Goal: Information Seeking & Learning: Learn about a topic

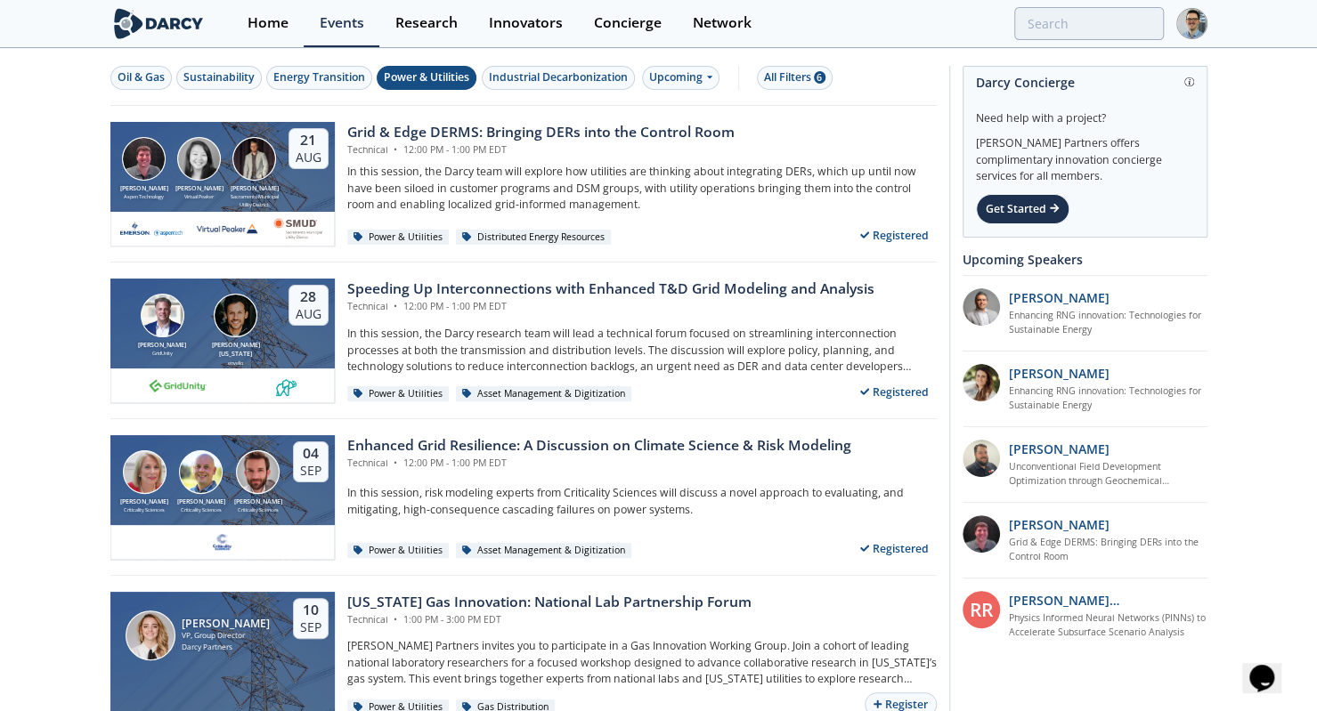
click at [253, 26] on div "Home" at bounding box center [268, 23] width 41 height 14
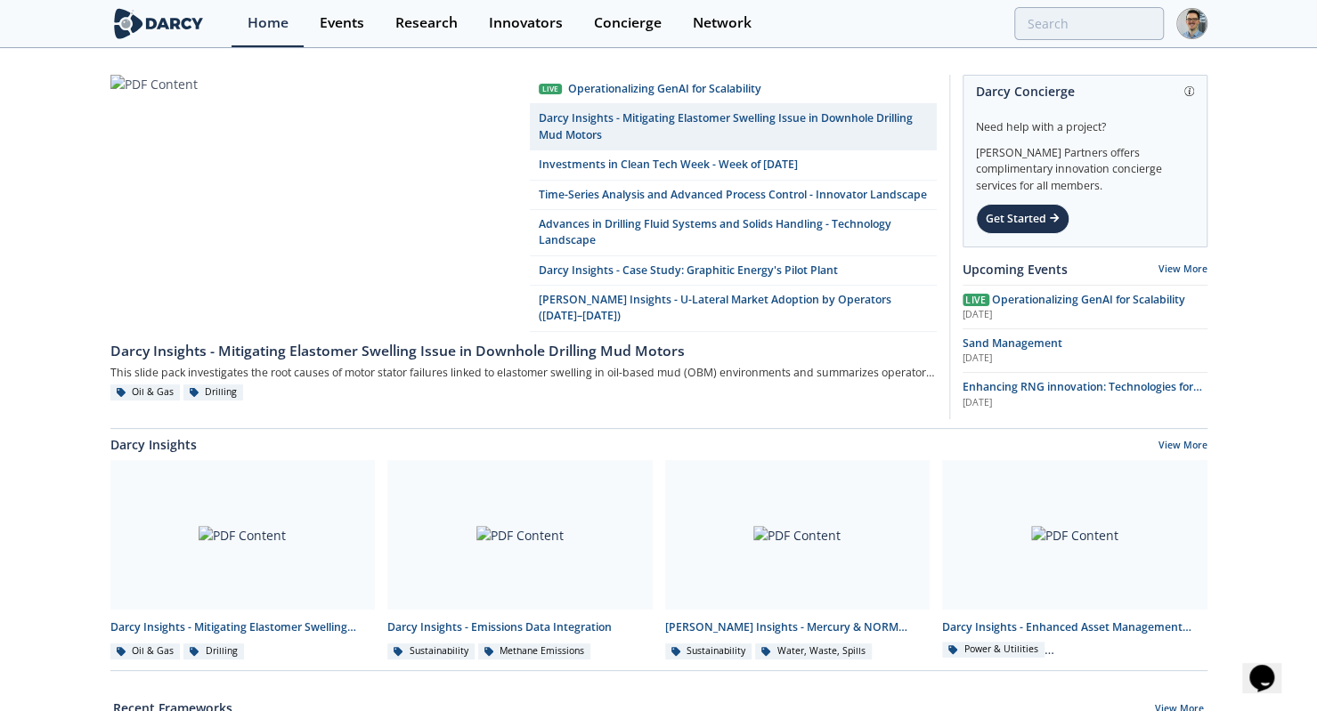
click at [327, 17] on div "Events" at bounding box center [342, 23] width 45 height 14
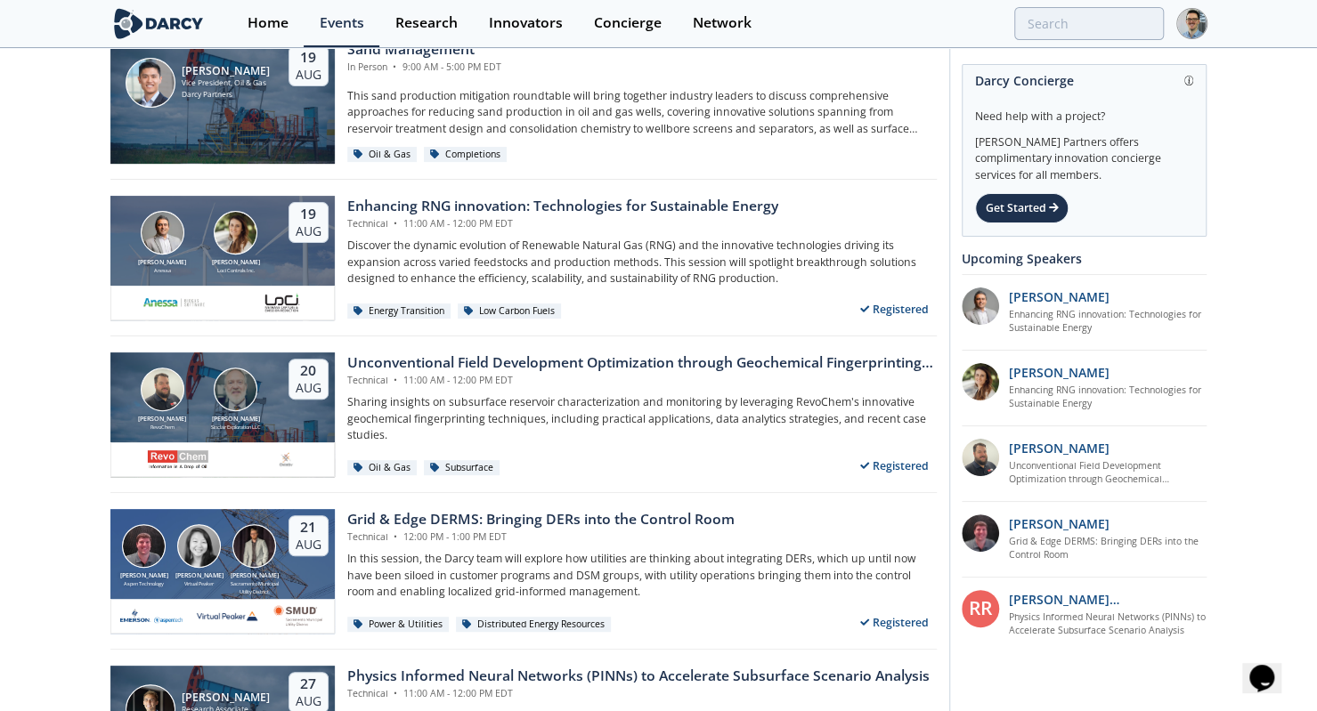
scroll to position [250, 0]
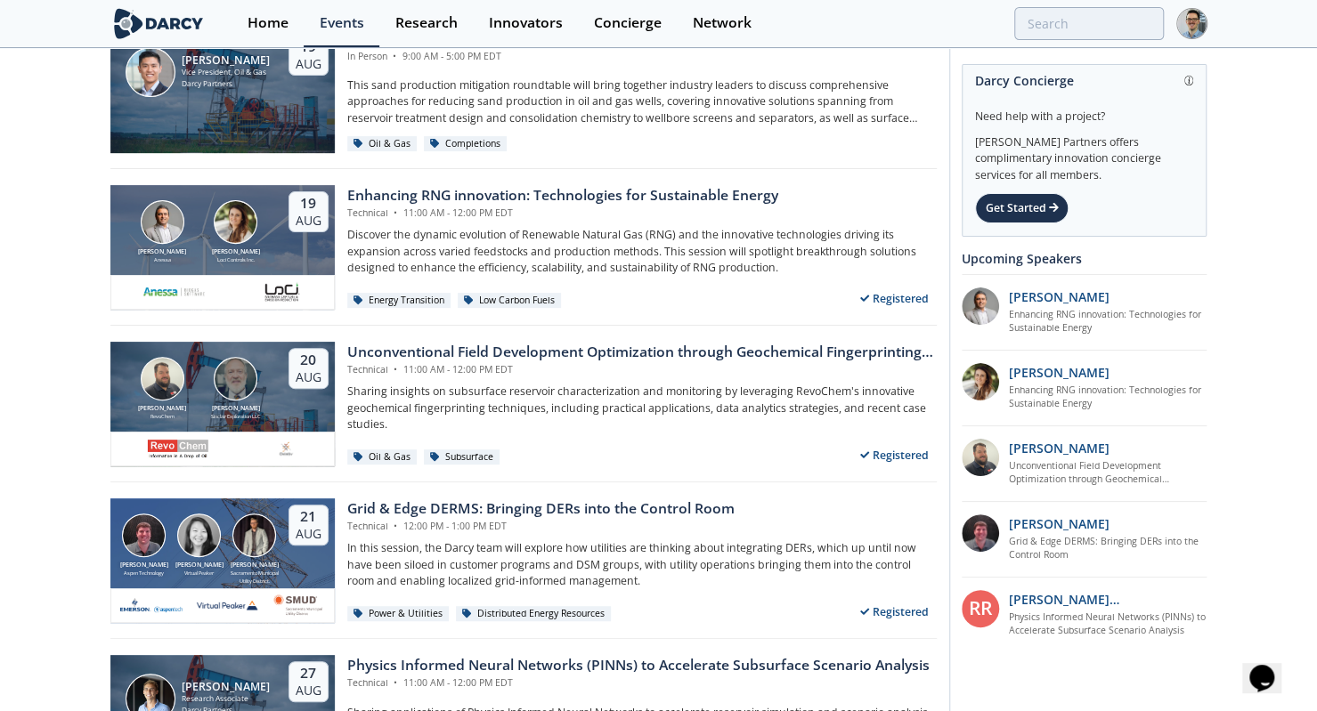
click at [419, 527] on div "Technical • 12:00 PM - 1:00 PM EDT" at bounding box center [540, 527] width 387 height 14
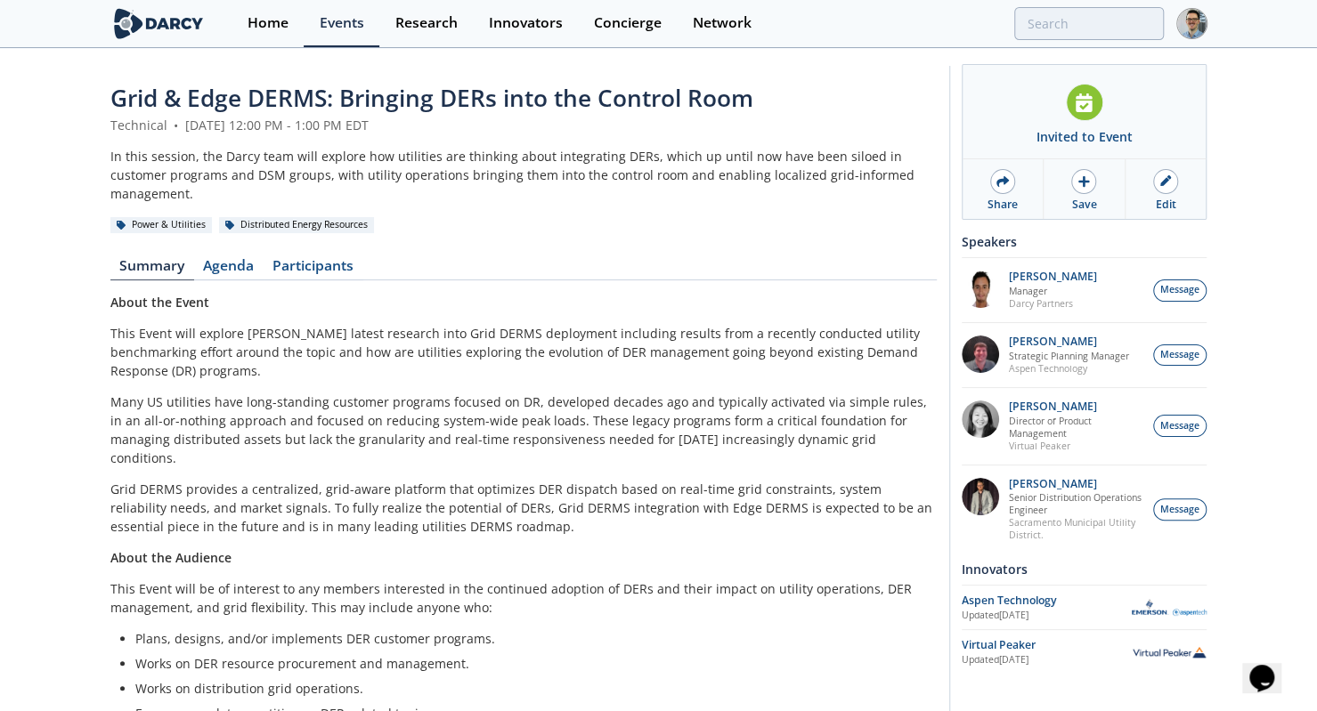
scroll to position [271, 0]
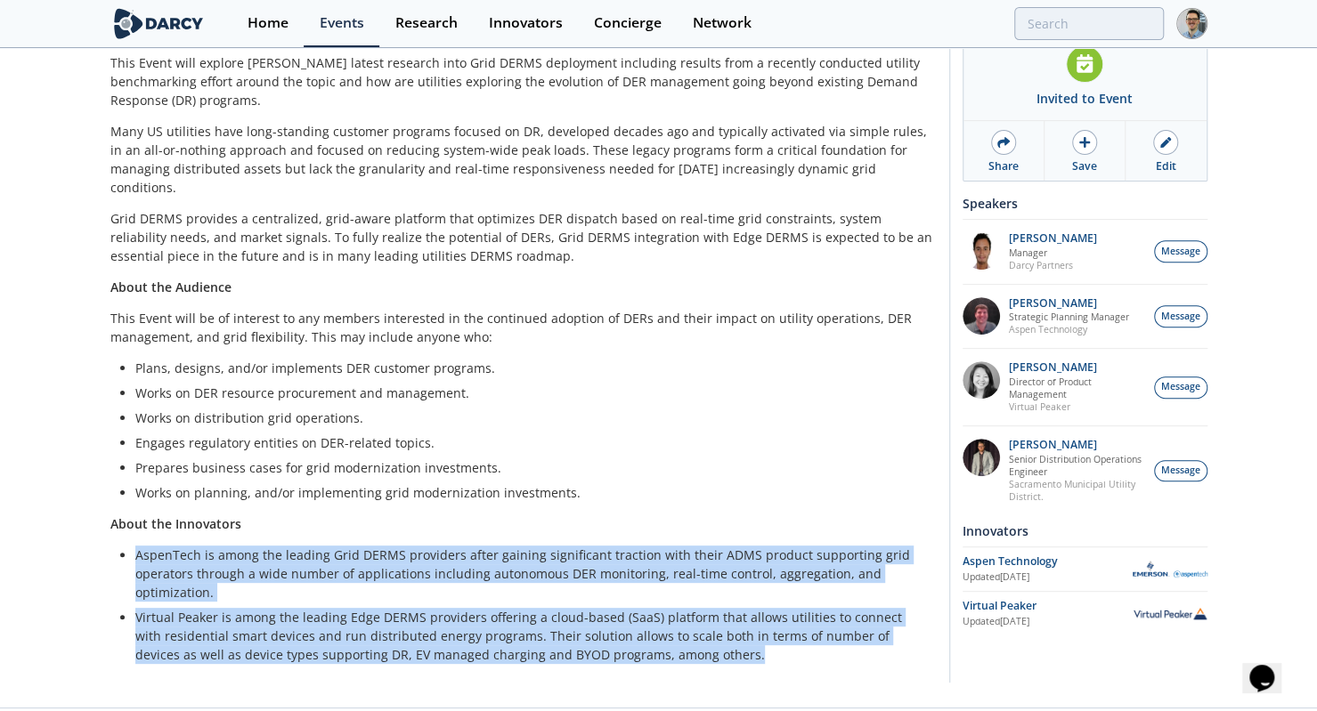
drag, startPoint x: 665, startPoint y: 613, endPoint x: 115, endPoint y: 501, distance: 561.4
click at [115, 501] on div "About the Event This Event will explore [PERSON_NAME] latest research into Grid…" at bounding box center [523, 343] width 826 height 642
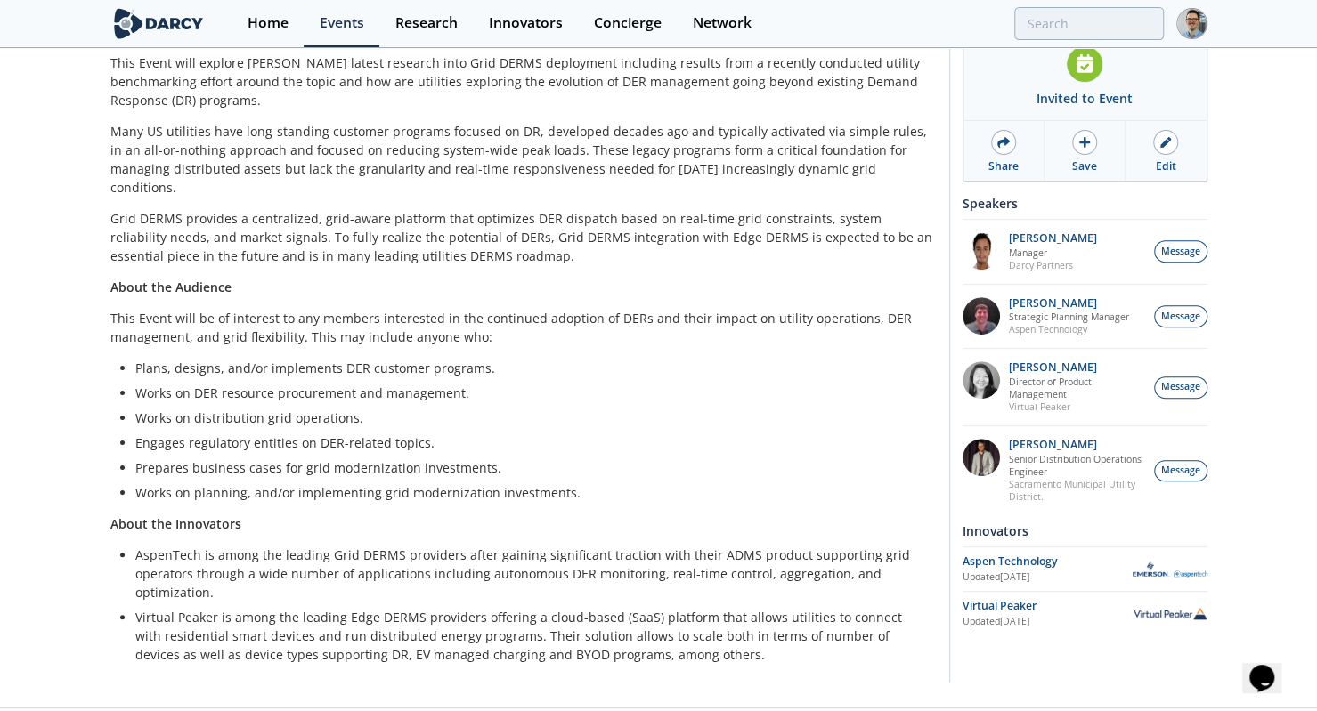
click at [115, 515] on p "About the Innovators" at bounding box center [523, 524] width 826 height 19
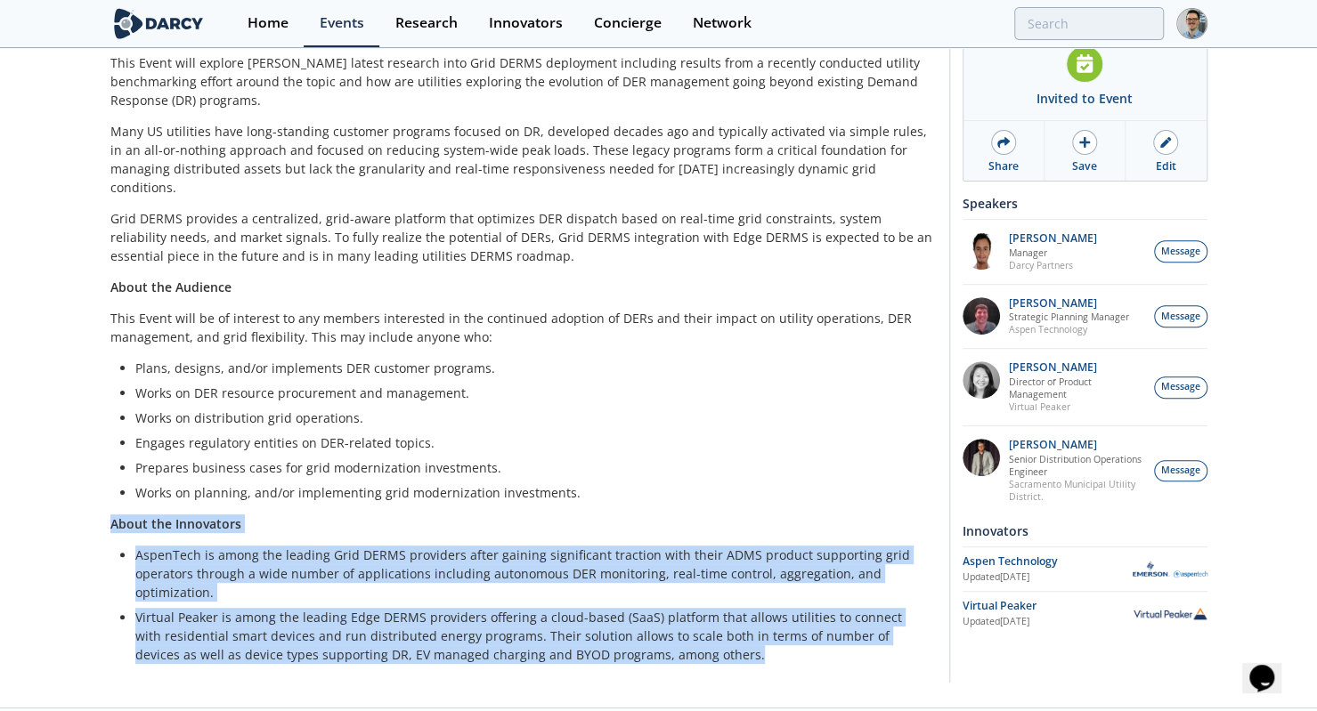
drag, startPoint x: 110, startPoint y: 488, endPoint x: 673, endPoint y: 627, distance: 579.6
click at [673, 627] on div "Grid & Edge DERMS: Bringing DERs into the Control Room Technical • [DATE] 12:00…" at bounding box center [523, 243] width 826 height 866
copy div "About the Innovators AspenTech is among the leading Grid DERMS providers after …"
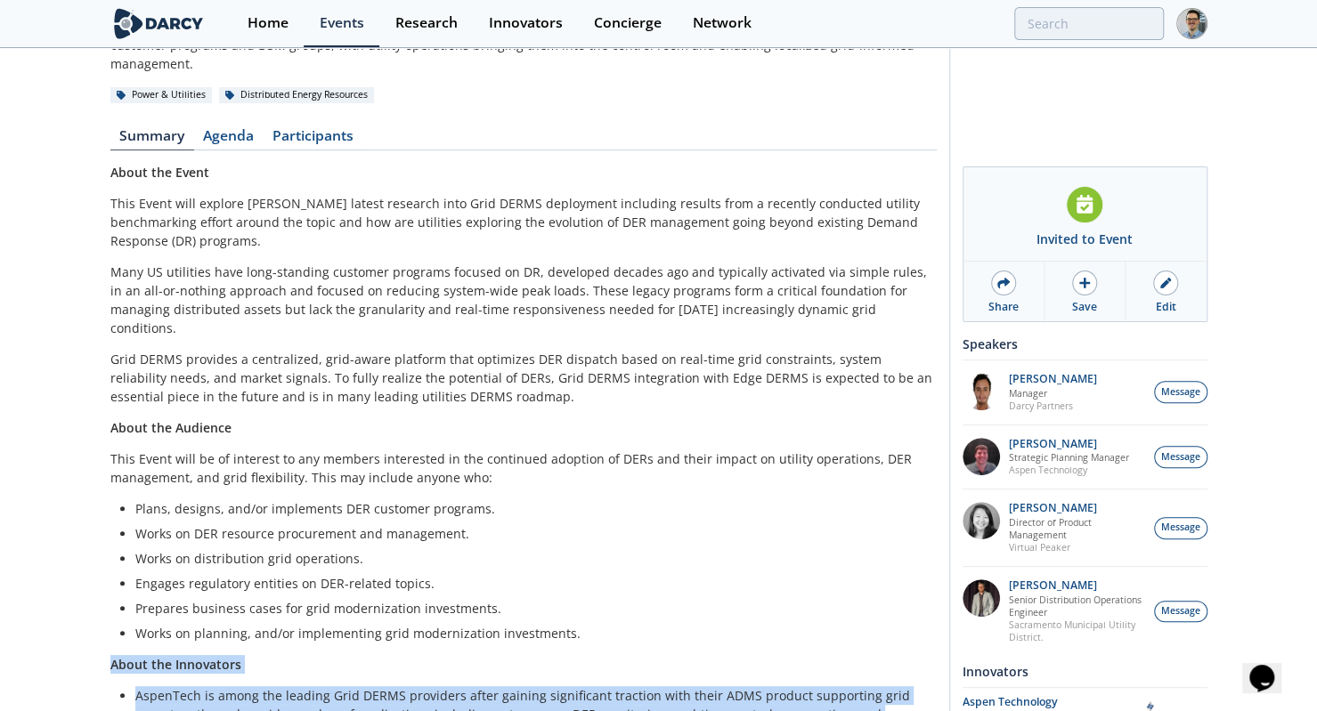
scroll to position [126, 0]
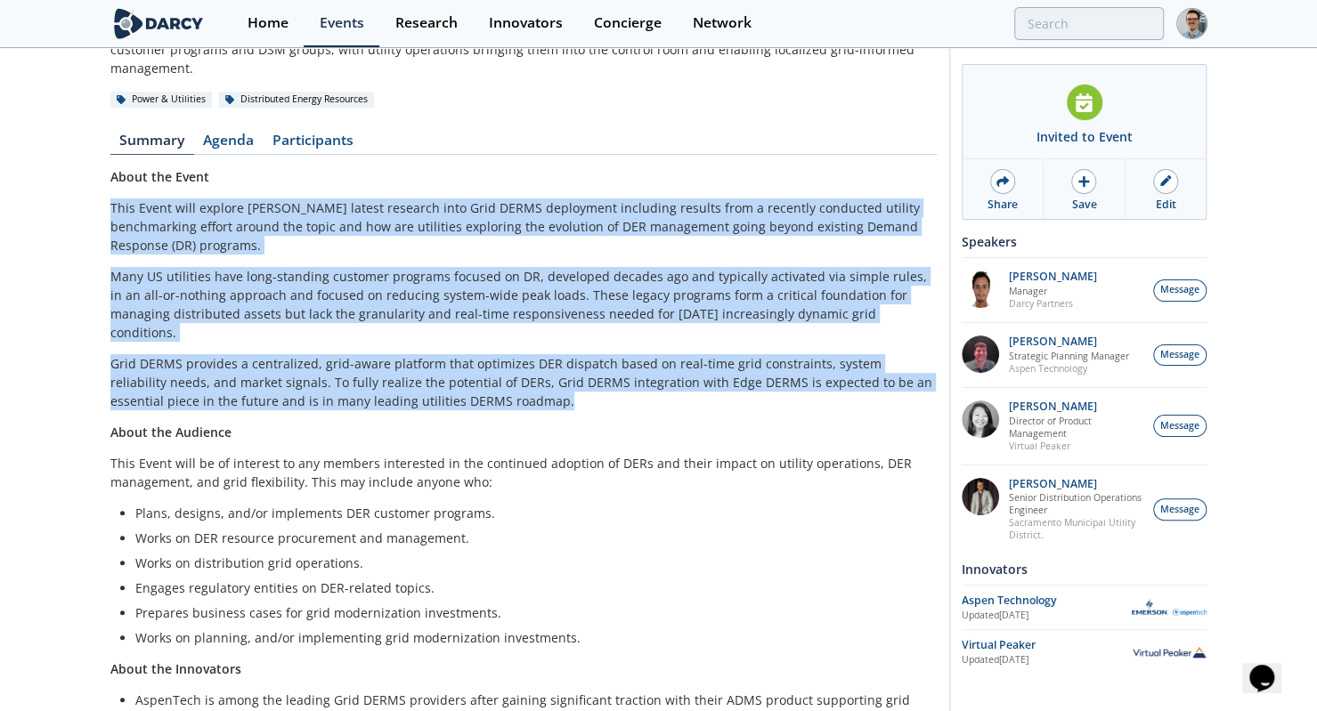
drag, startPoint x: 469, startPoint y: 369, endPoint x: 102, endPoint y: 177, distance: 413.8
click at [102, 177] on div "Grid & Edge DERMS: Bringing DERs into the Control Room Technical • [DATE] 12:00…" at bounding box center [658, 388] width 1317 height 929
copy div "Lore Ipsum dolo sitamet Conse'a elitse doeiusmo temp Inci UTLAB etdolorema aliq…"
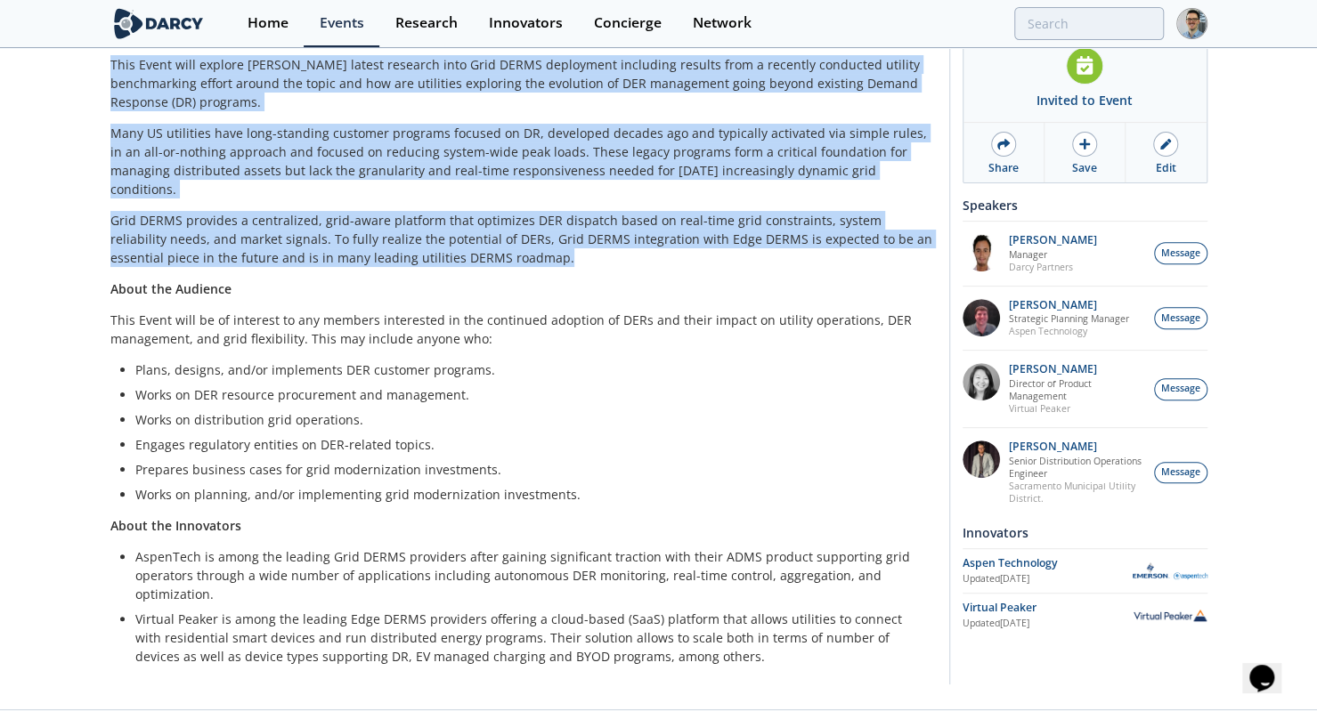
scroll to position [271, 0]
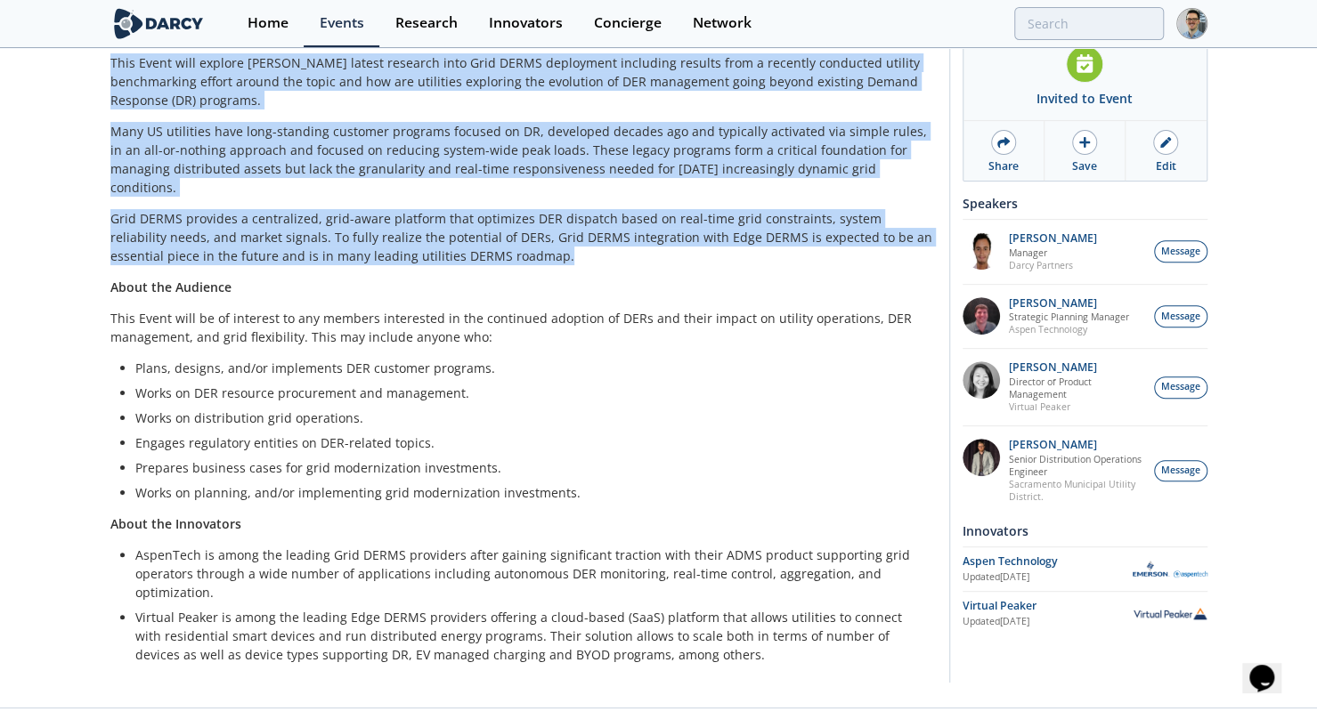
click at [1166, 610] on div "Virtual Peaker Updated [DATE]" at bounding box center [1085, 613] width 245 height 31
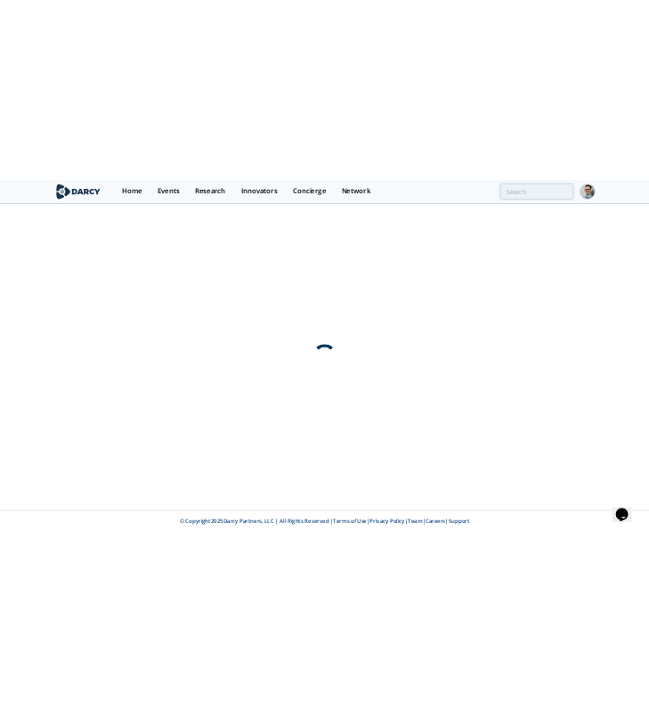
scroll to position [0, 0]
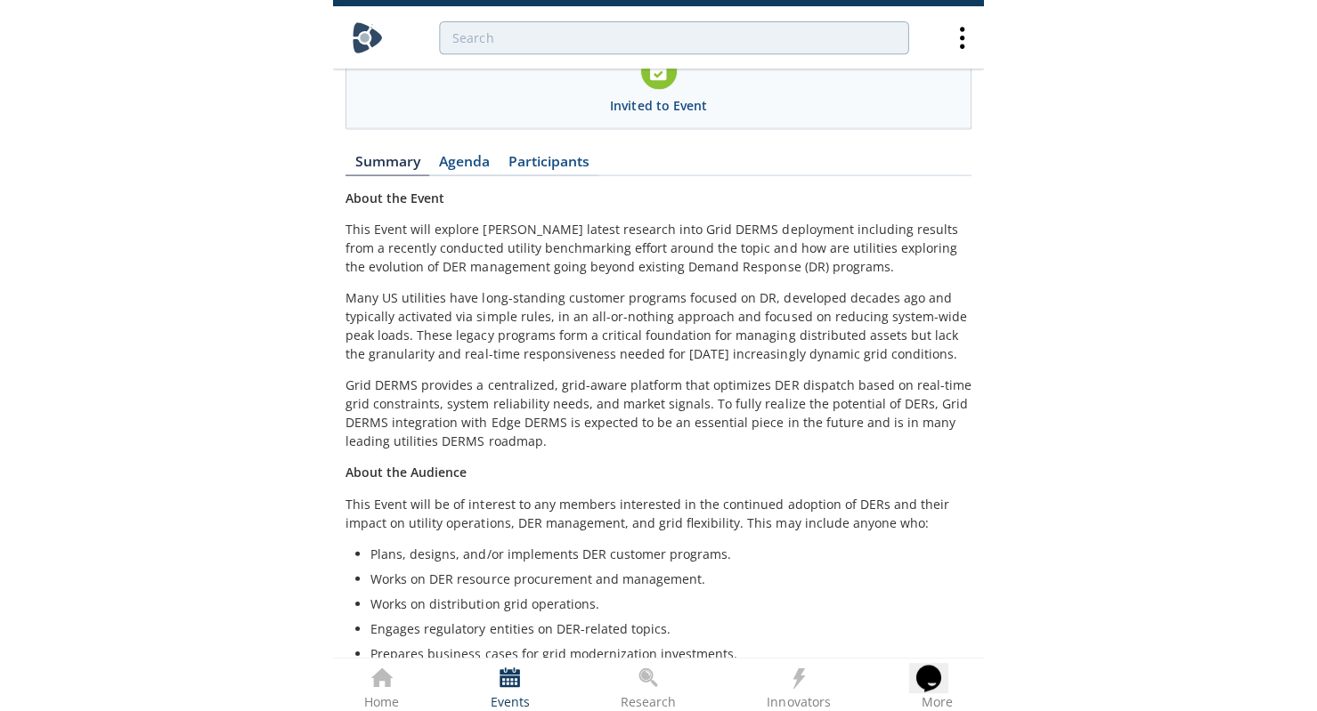
scroll to position [271, 0]
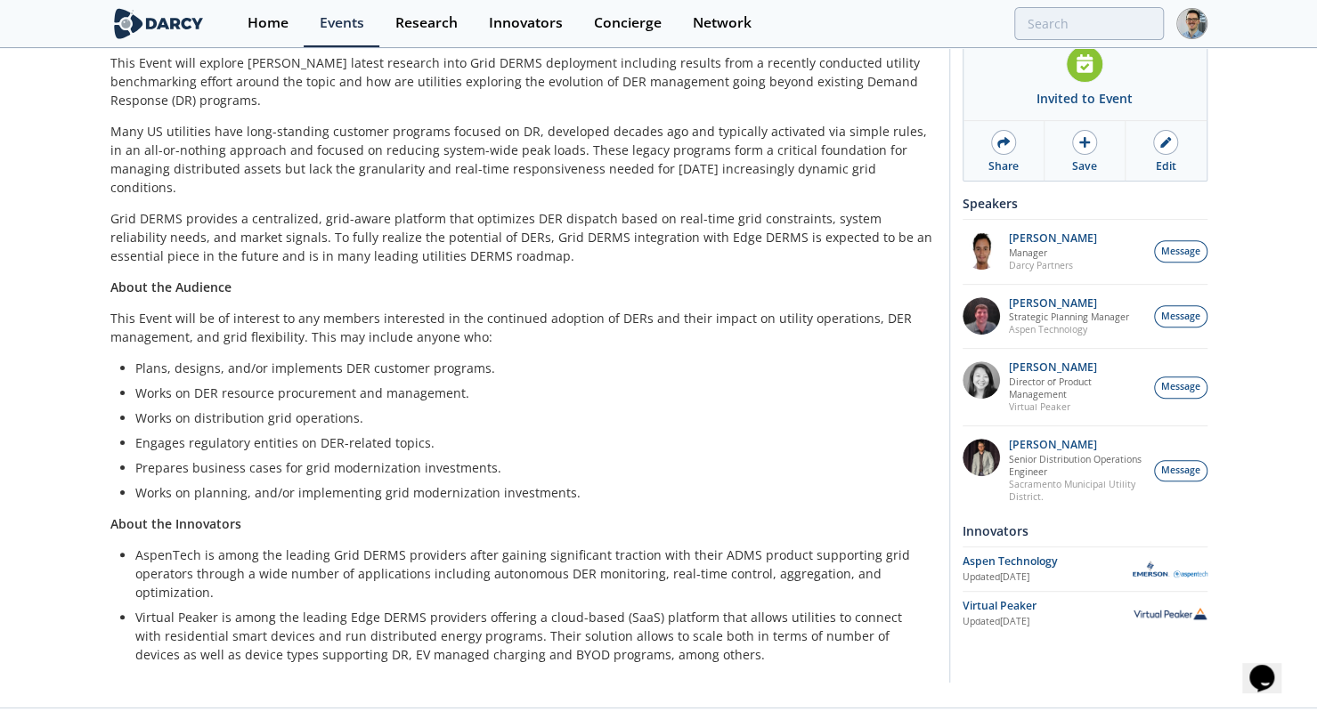
click at [1149, 577] on img at bounding box center [1170, 569] width 75 height 17
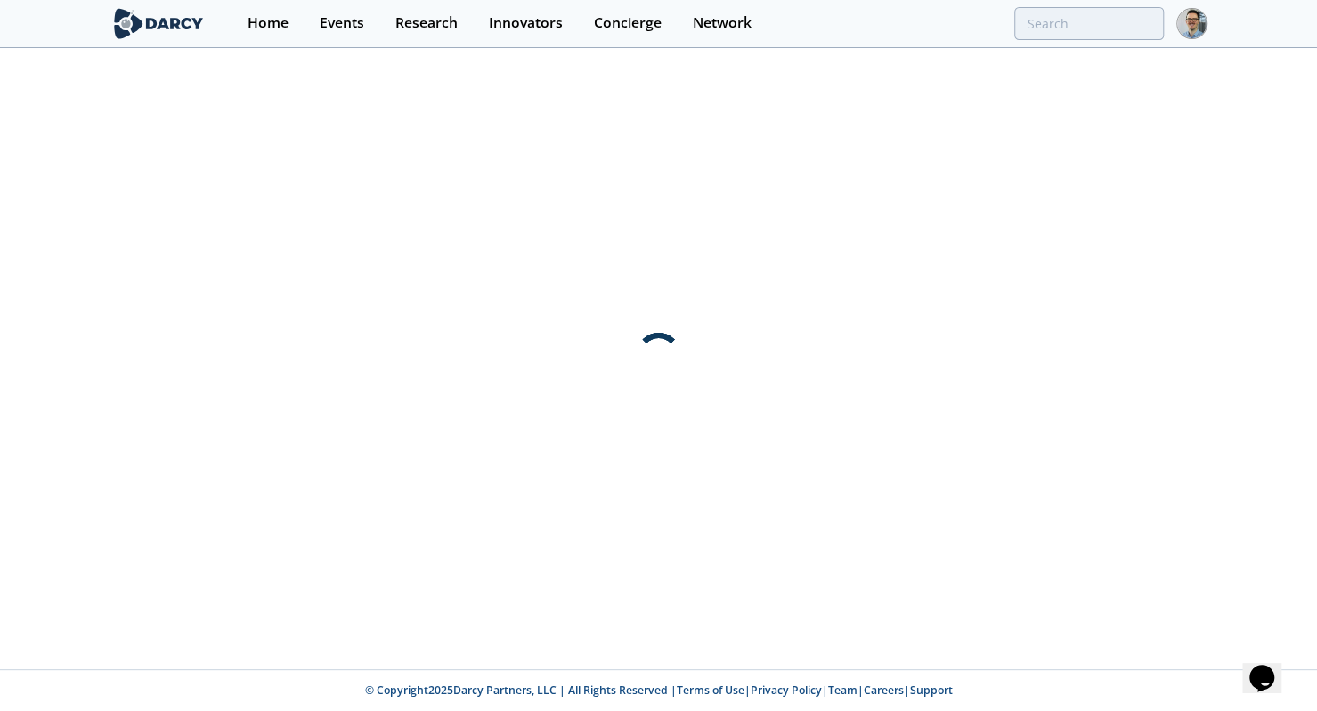
scroll to position [0, 0]
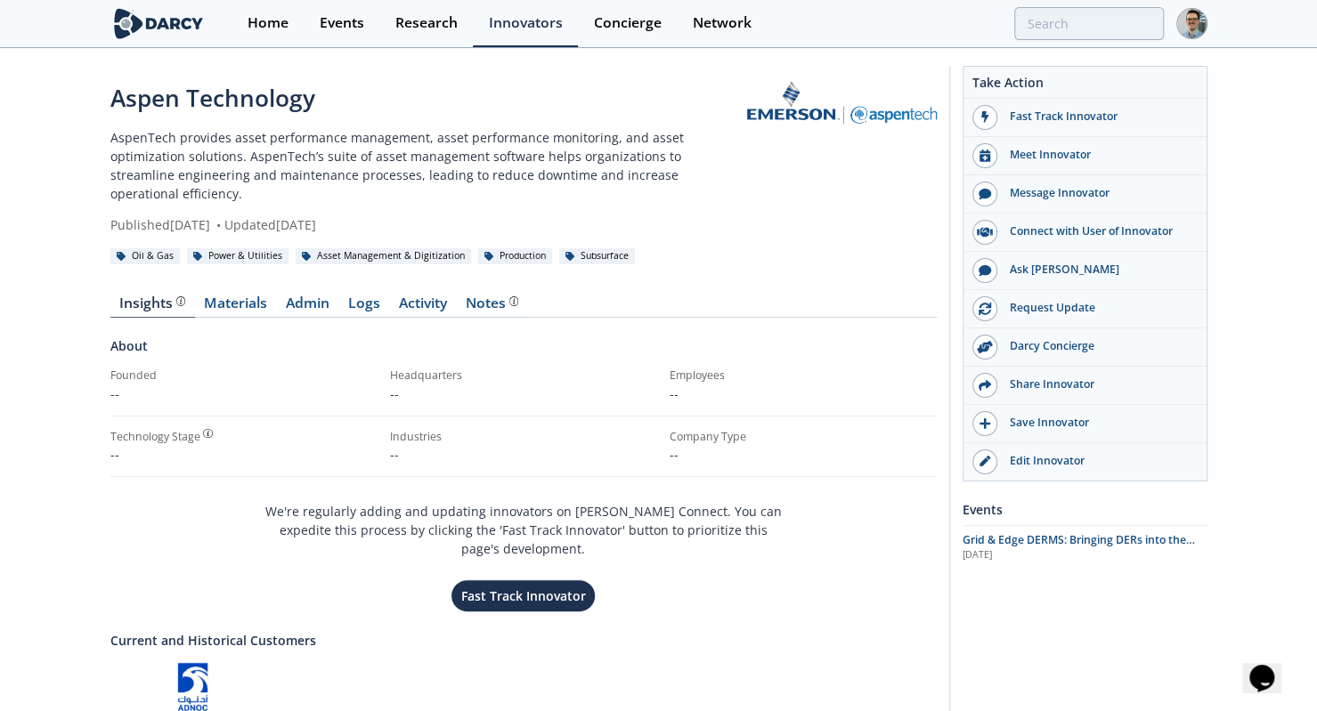
click at [272, 16] on div "Home" at bounding box center [268, 23] width 41 height 14
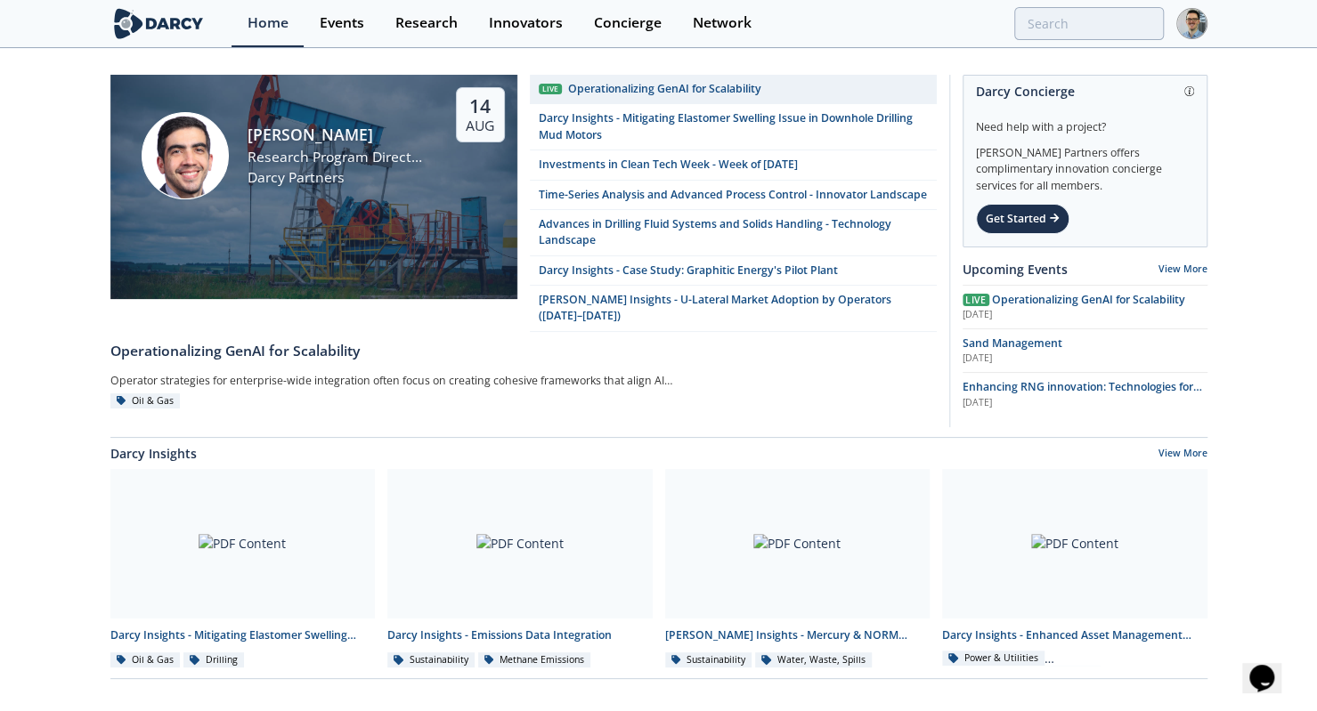
click at [292, 23] on link "Home" at bounding box center [268, 23] width 72 height 47
